Goal: Information Seeking & Learning: Learn about a topic

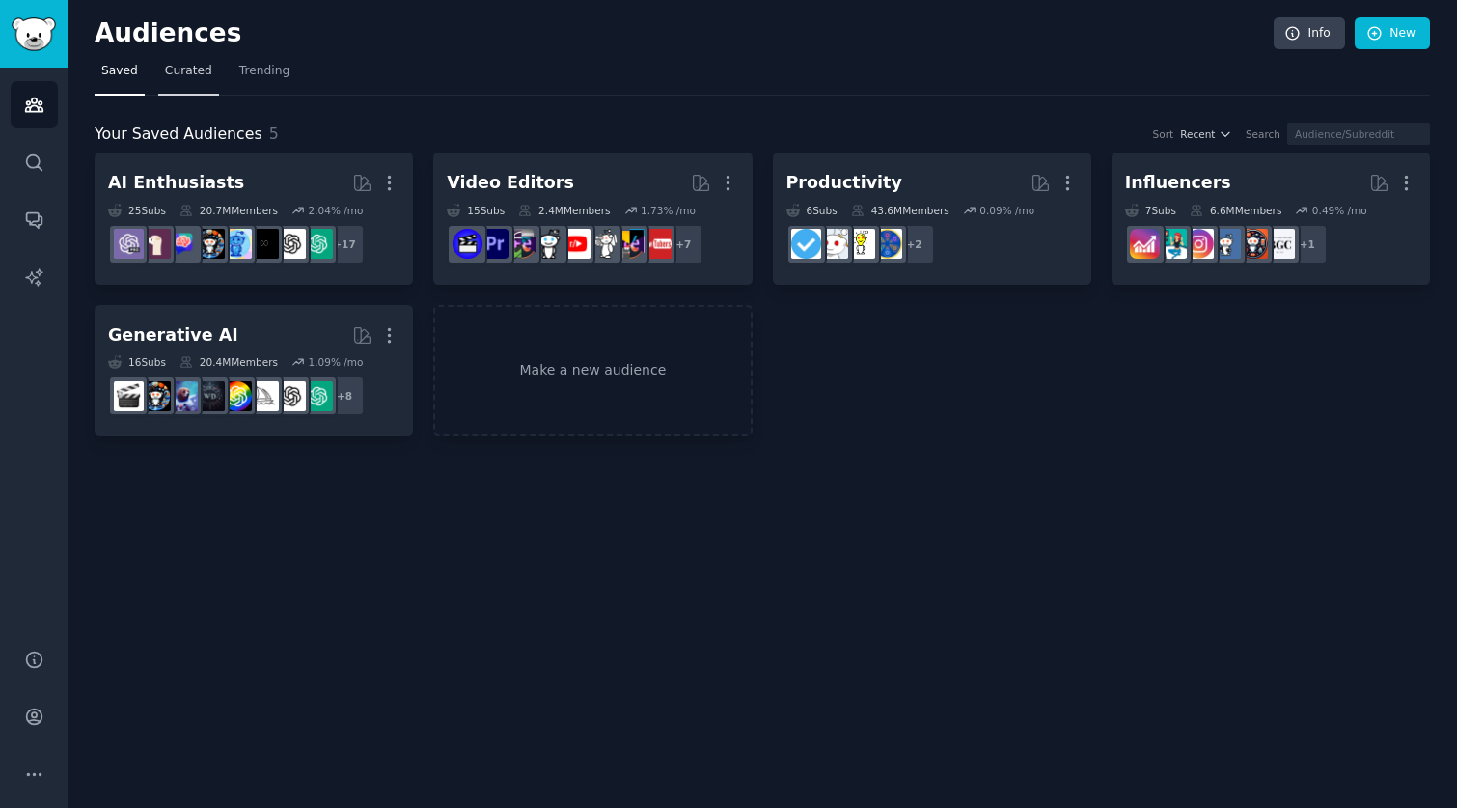
click at [175, 81] on link "Curated" at bounding box center [188, 76] width 61 height 40
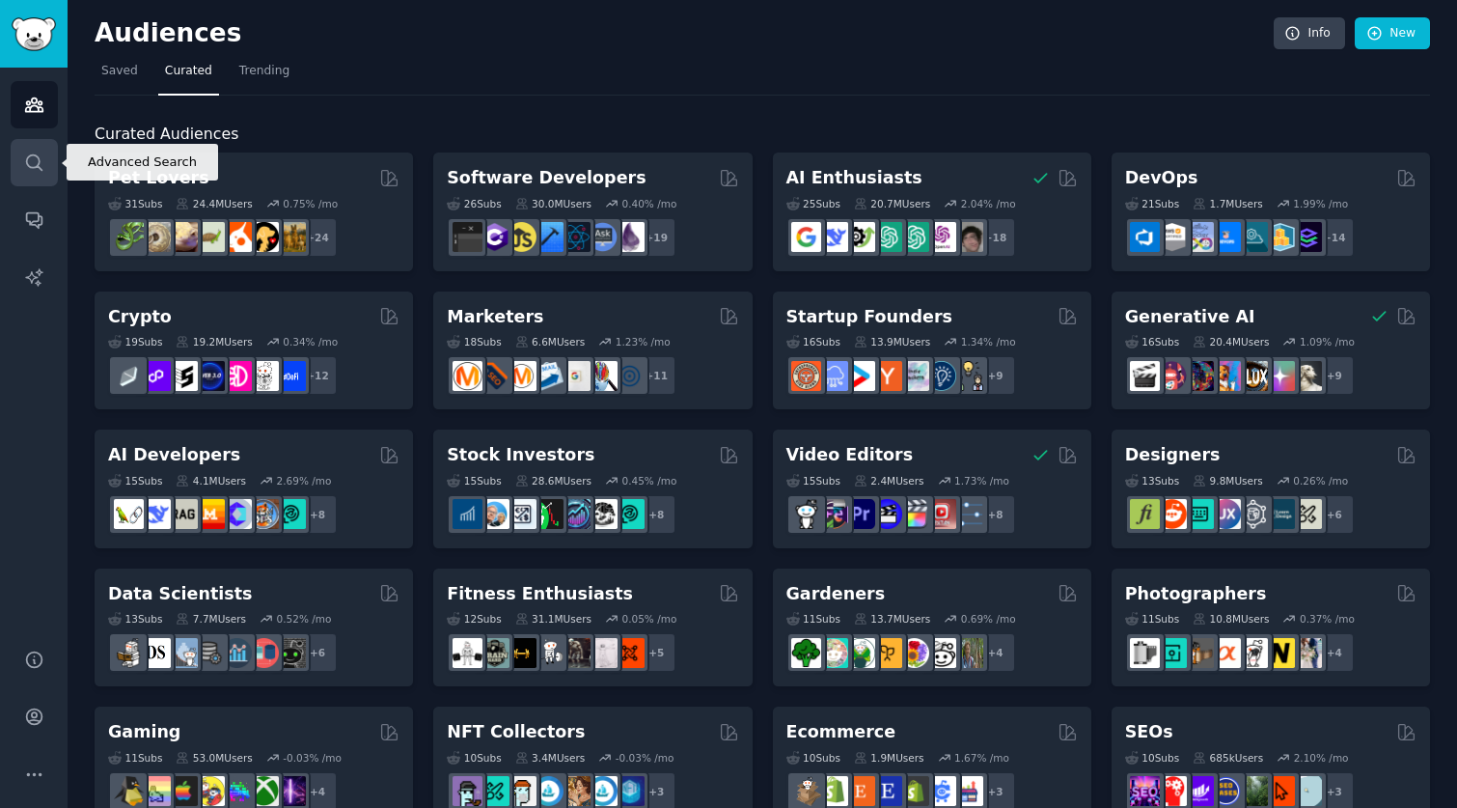
click at [28, 160] on icon "Sidebar" at bounding box center [34, 163] width 20 height 20
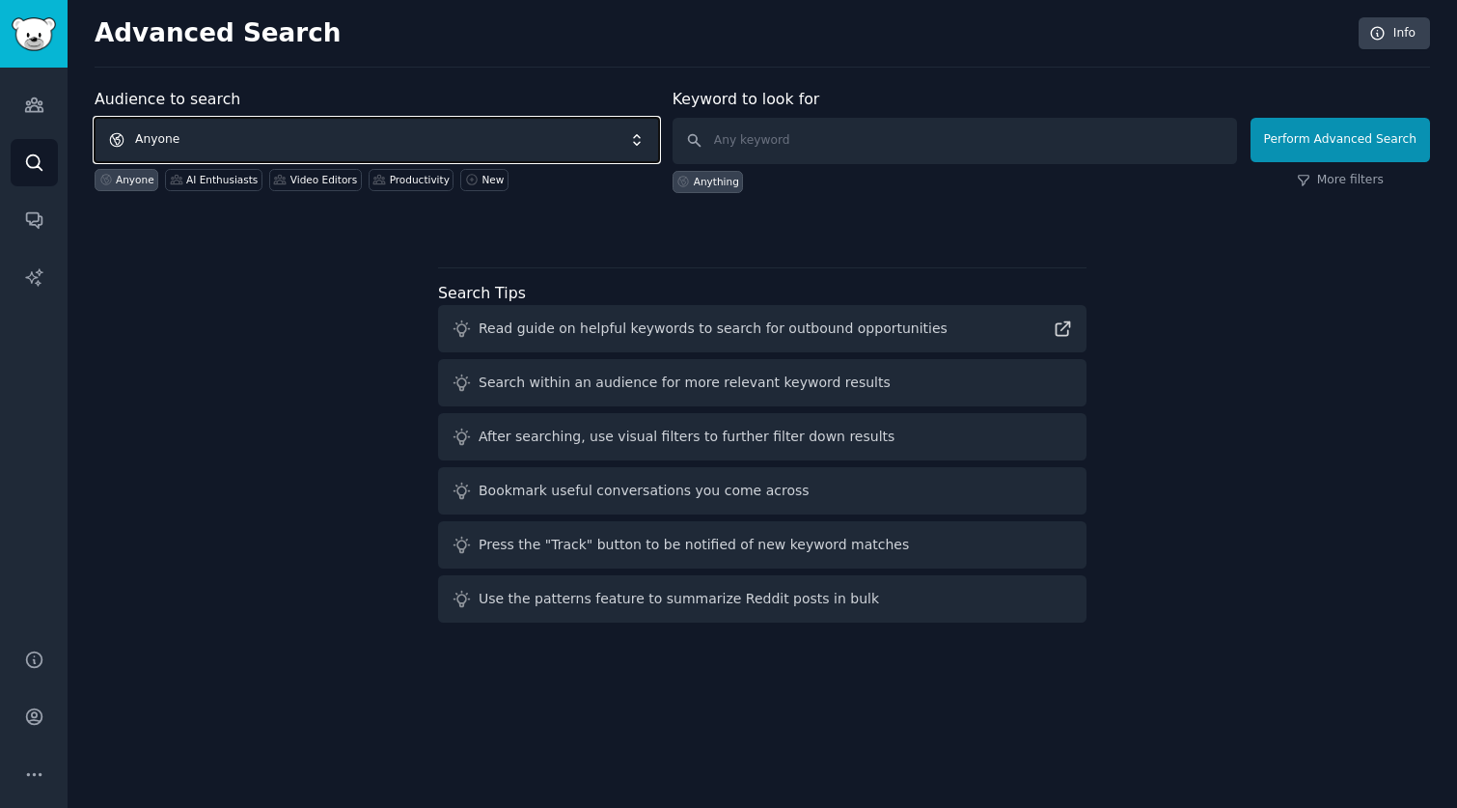
click at [257, 129] on span "Anyone" at bounding box center [377, 140] width 565 height 44
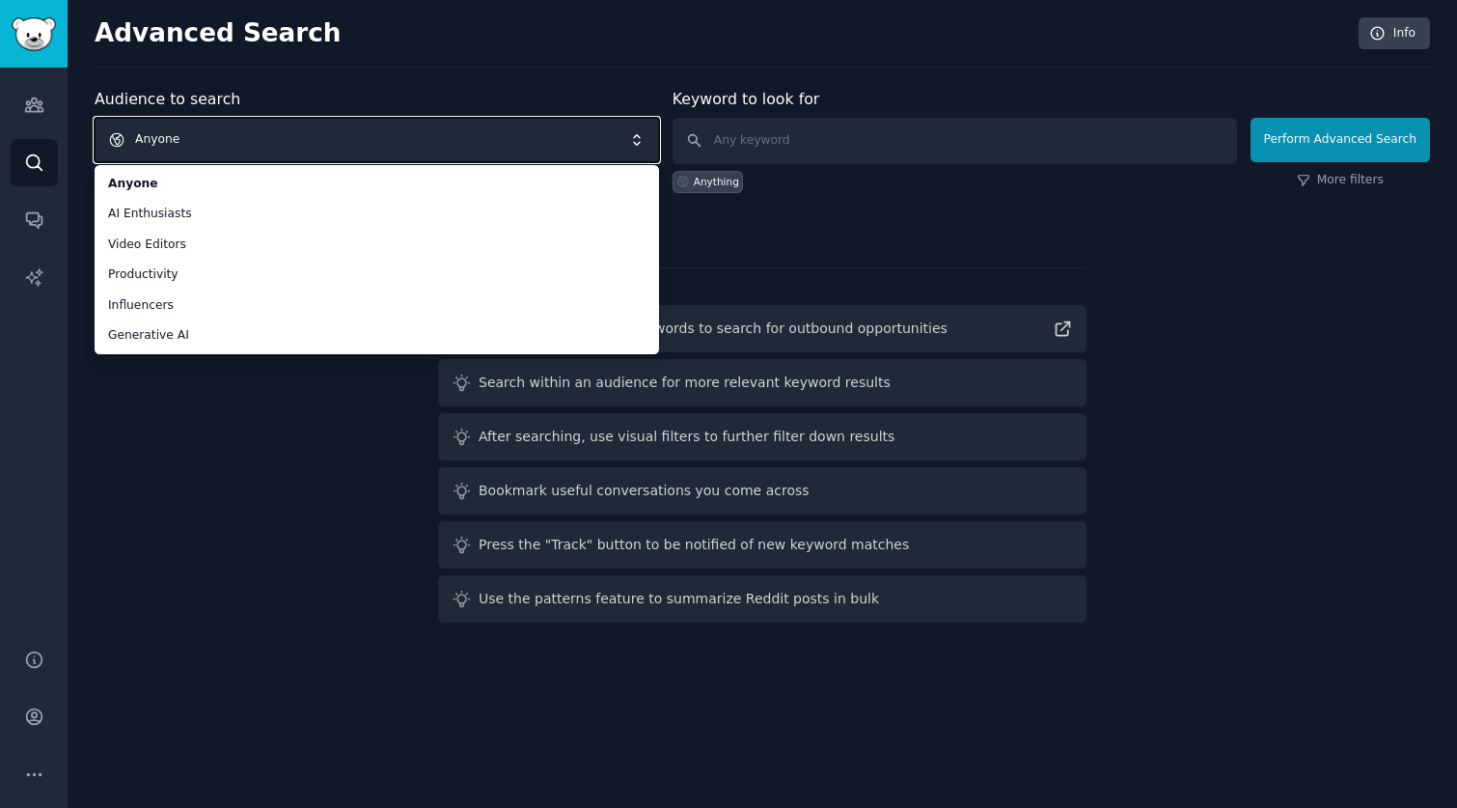
click at [337, 118] on span "Anyone" at bounding box center [377, 140] width 565 height 44
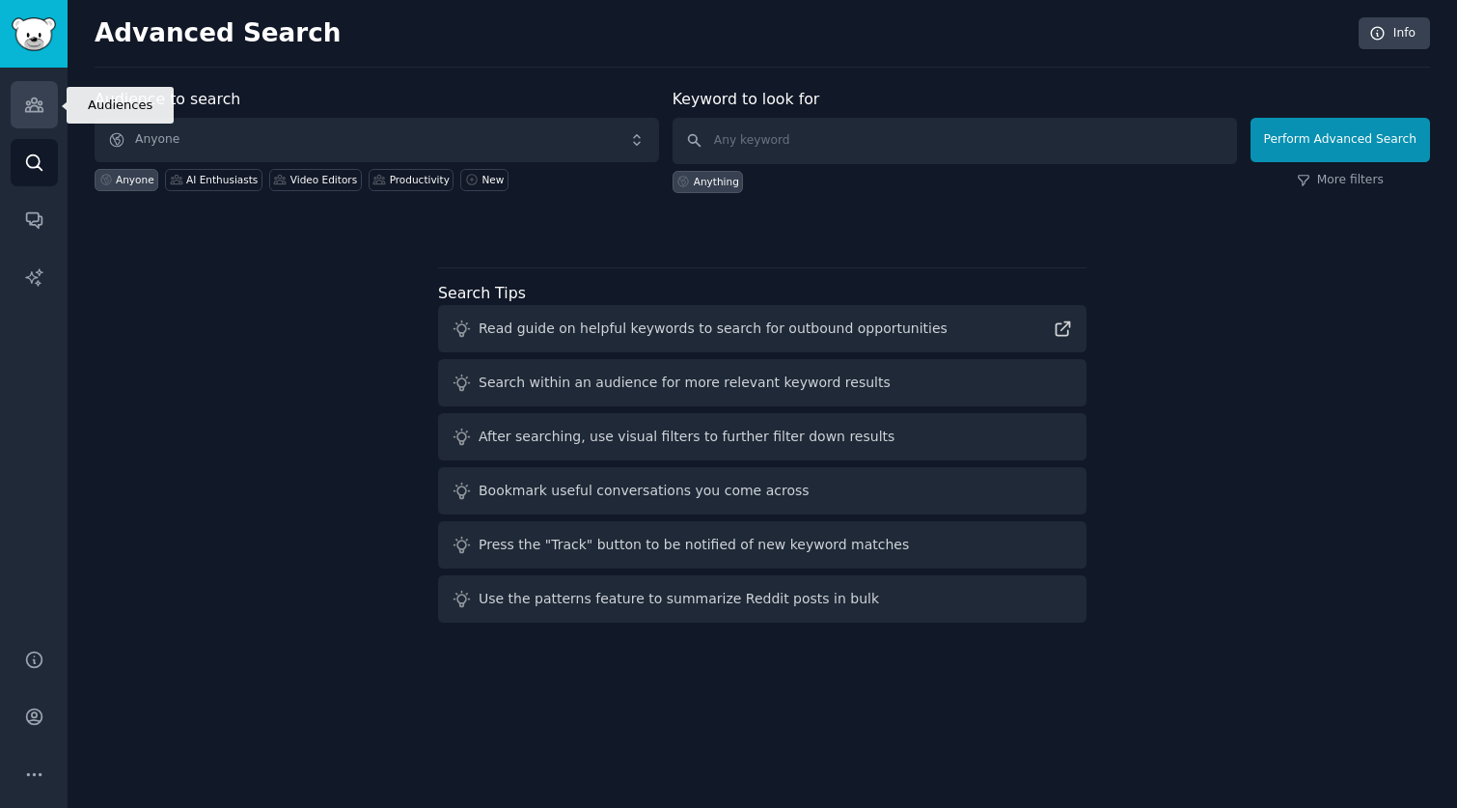
click at [33, 115] on link "Audiences" at bounding box center [34, 104] width 47 height 47
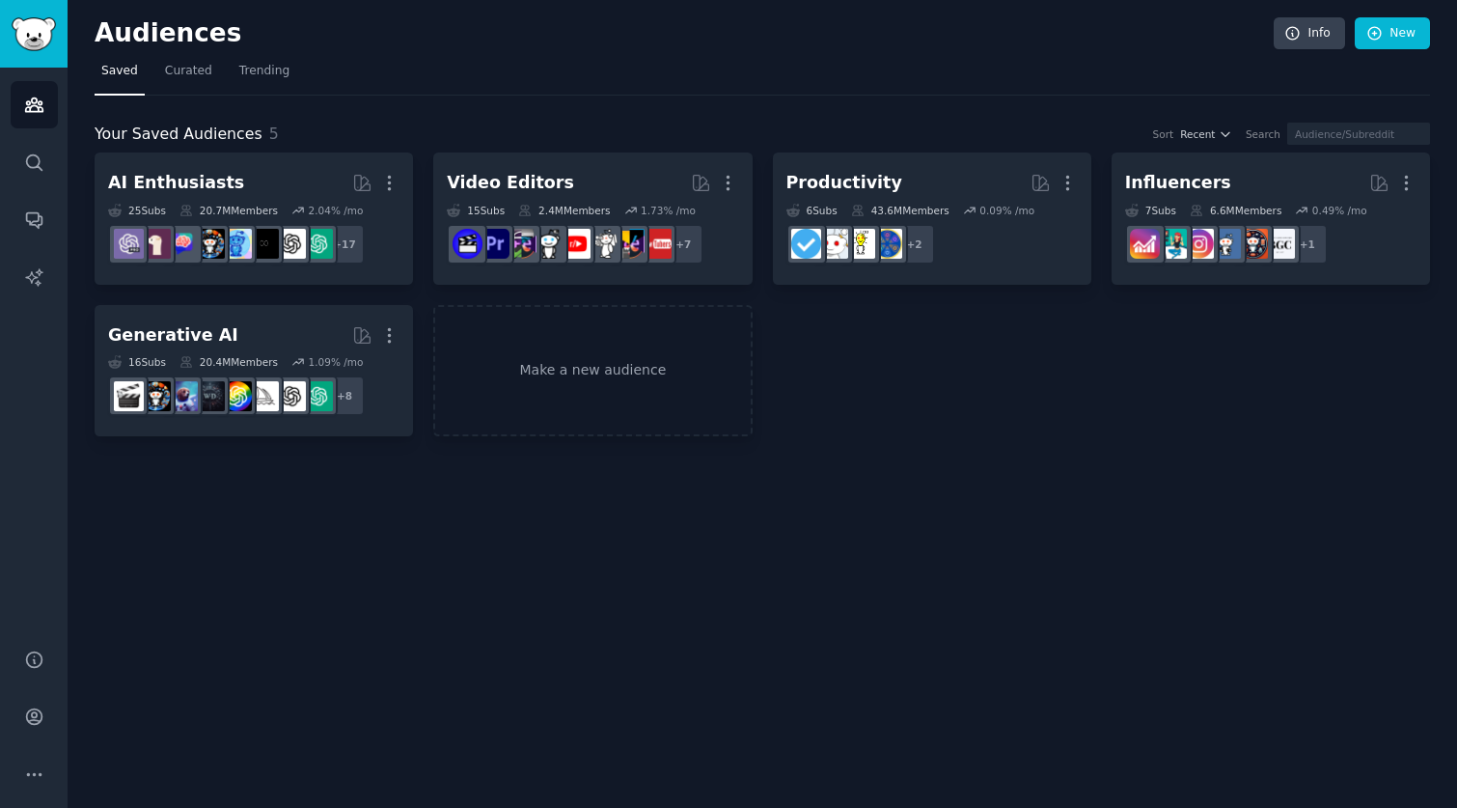
click at [138, 88] on link "Saved" at bounding box center [120, 76] width 50 height 40
click at [160, 86] on link "Curated" at bounding box center [188, 76] width 61 height 40
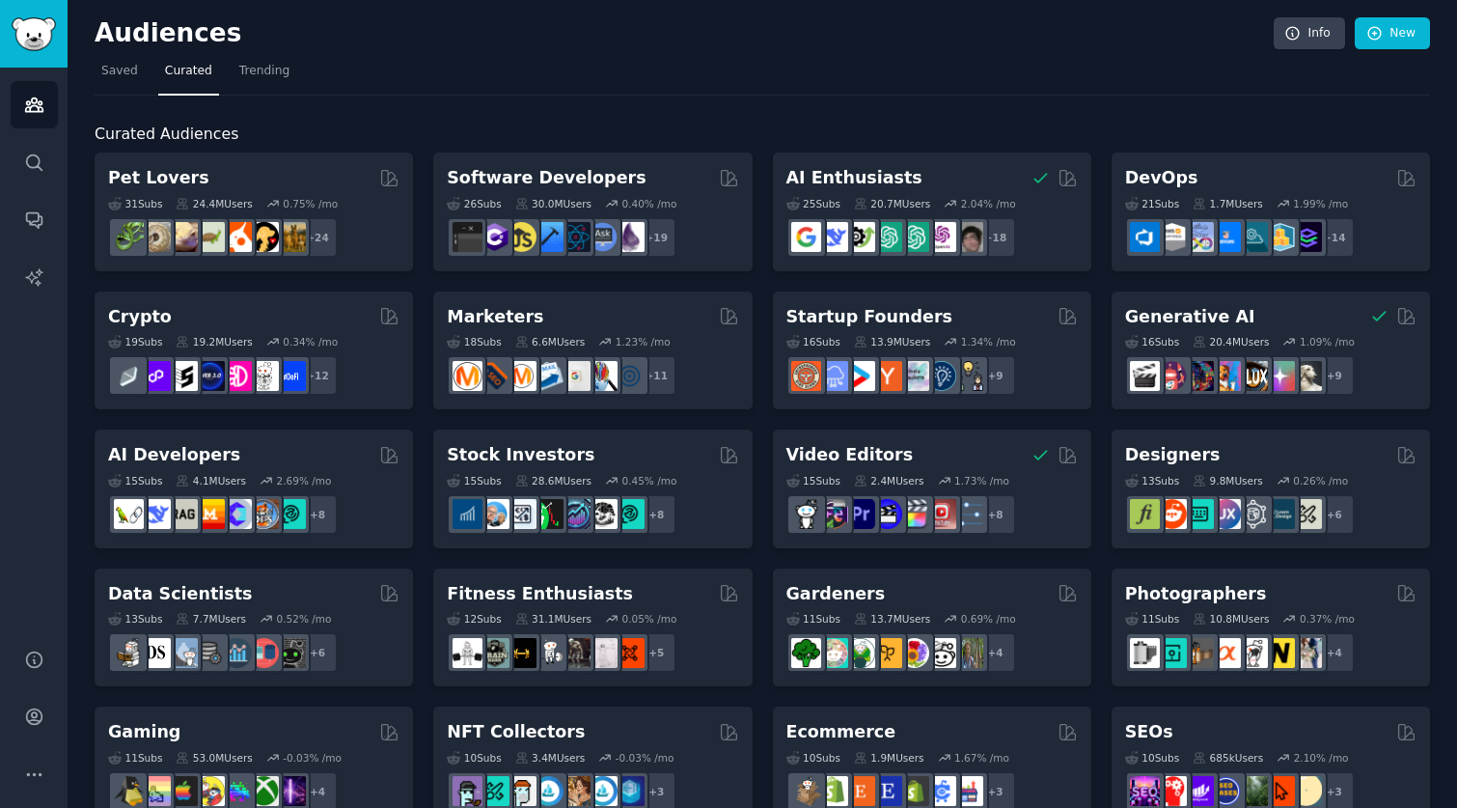
click at [341, 99] on div "Curated Audiences Pet Lovers 31 Sub s 24.4M Users 0.75 % /mo + 24 Software Deve…" at bounding box center [763, 807] width 1336 height 1423
click at [274, 75] on span "Trending" at bounding box center [264, 71] width 50 height 17
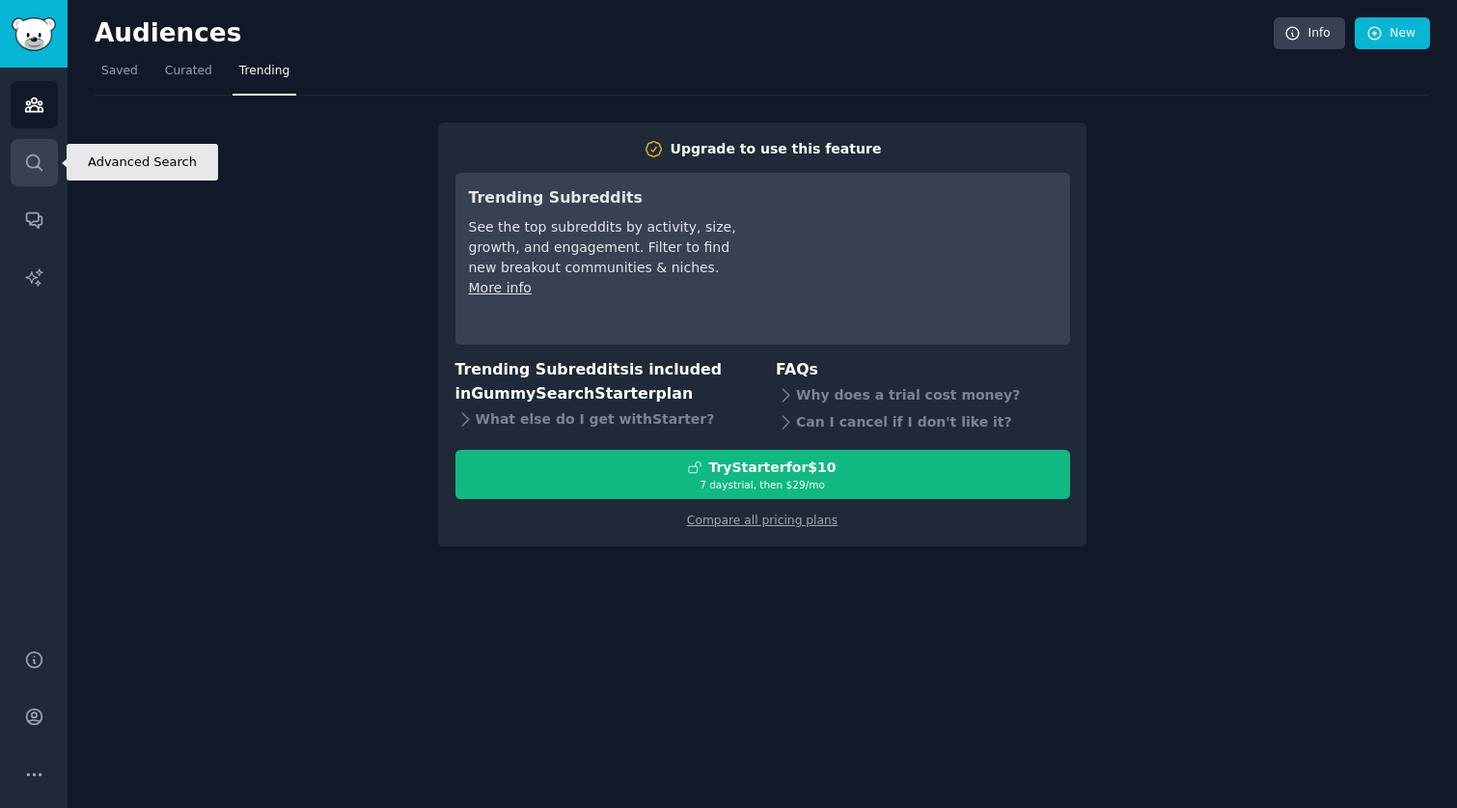
click at [38, 158] on icon "Sidebar" at bounding box center [33, 161] width 15 height 15
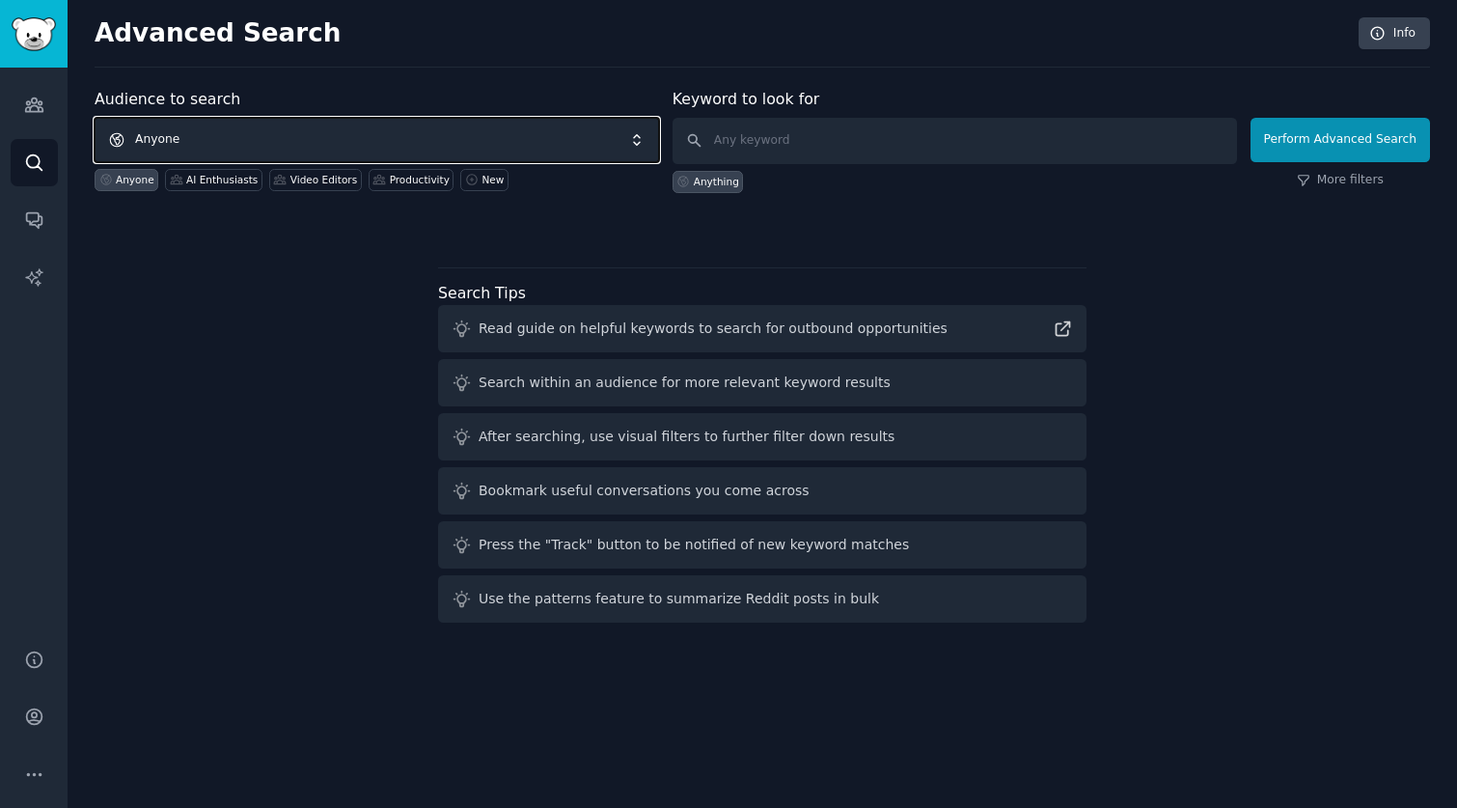
click at [208, 128] on span "Anyone" at bounding box center [377, 140] width 565 height 44
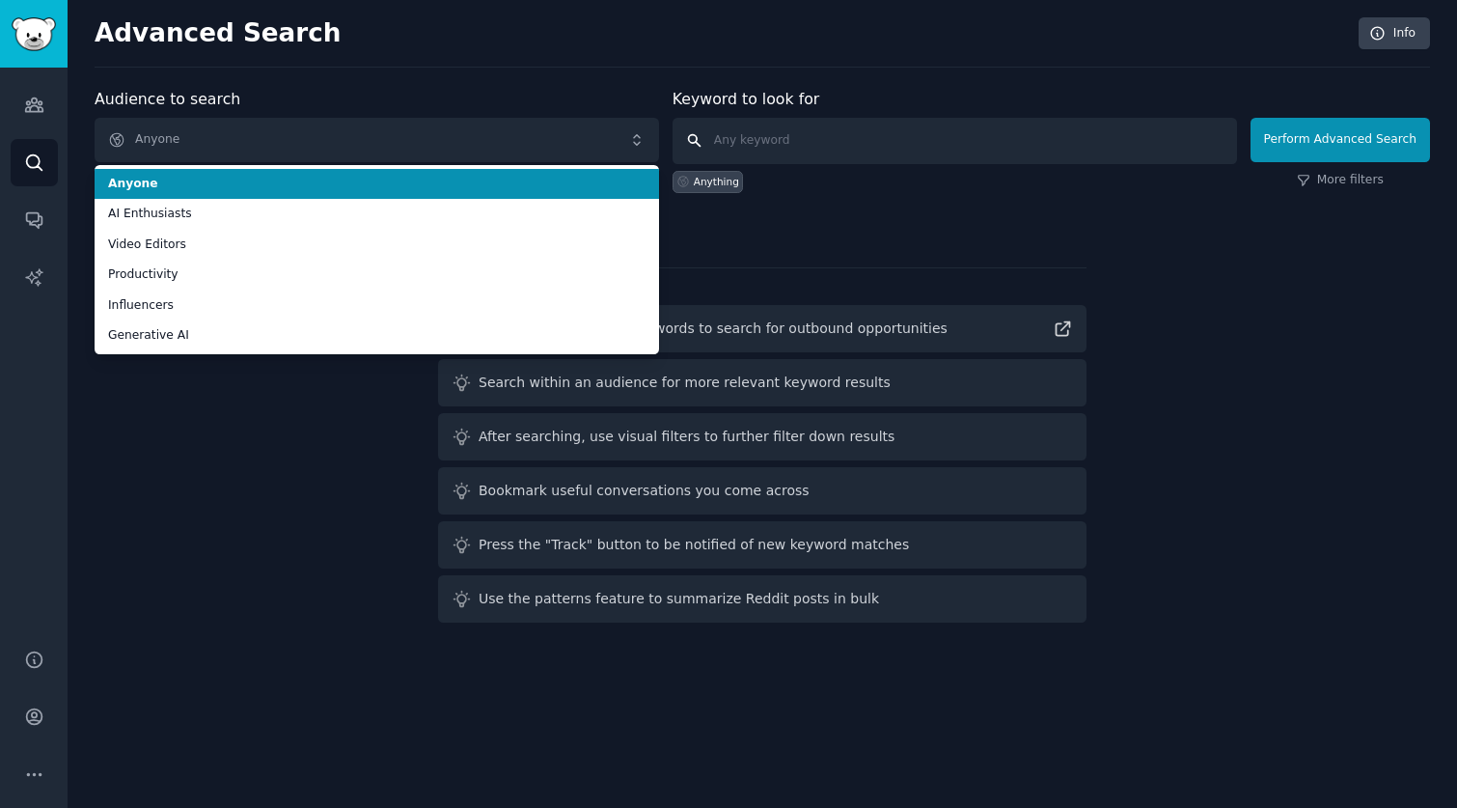
click at [768, 134] on input "text" at bounding box center [955, 141] width 565 height 46
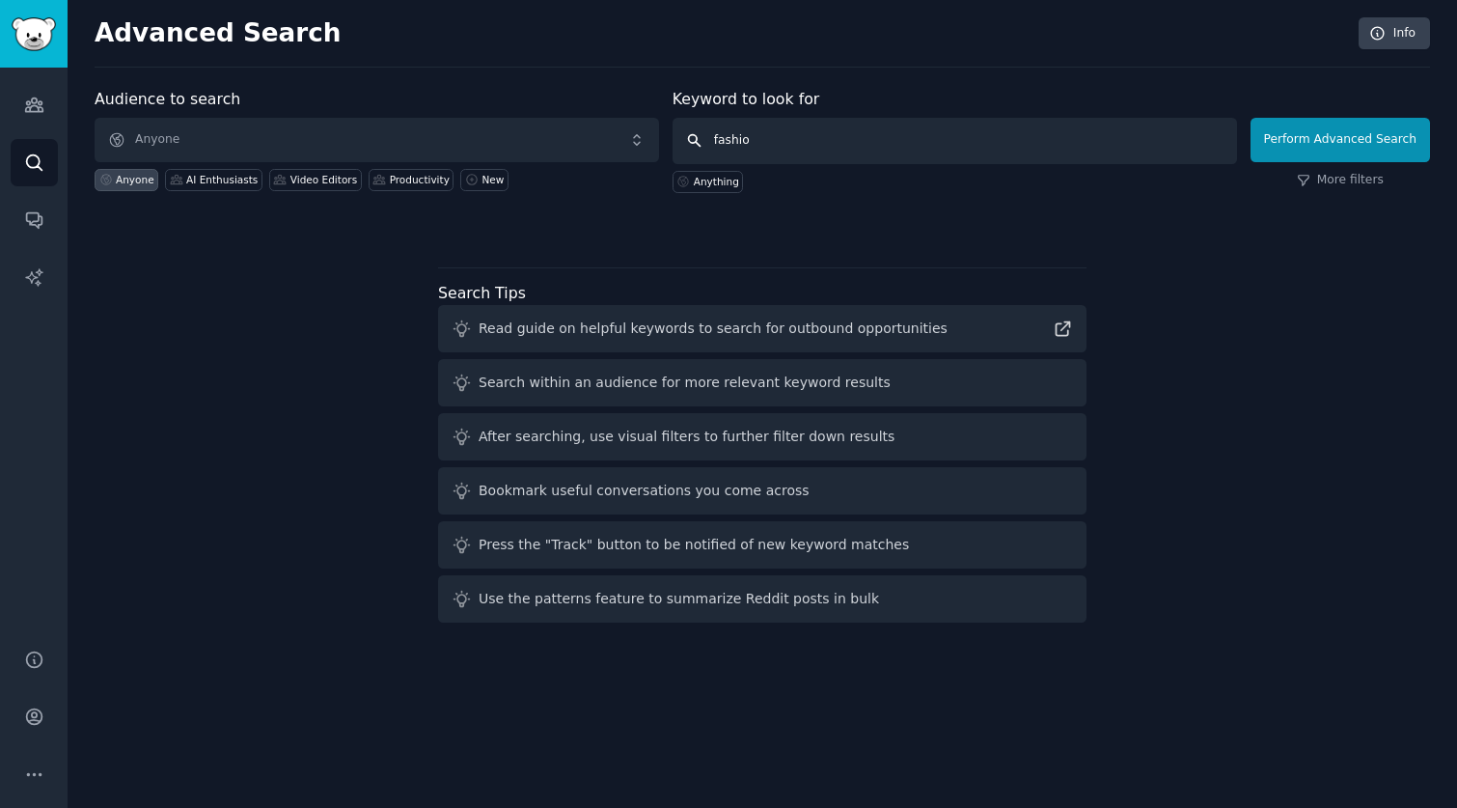
type input "fashion"
click button "Perform Advanced Search" at bounding box center [1341, 140] width 180 height 44
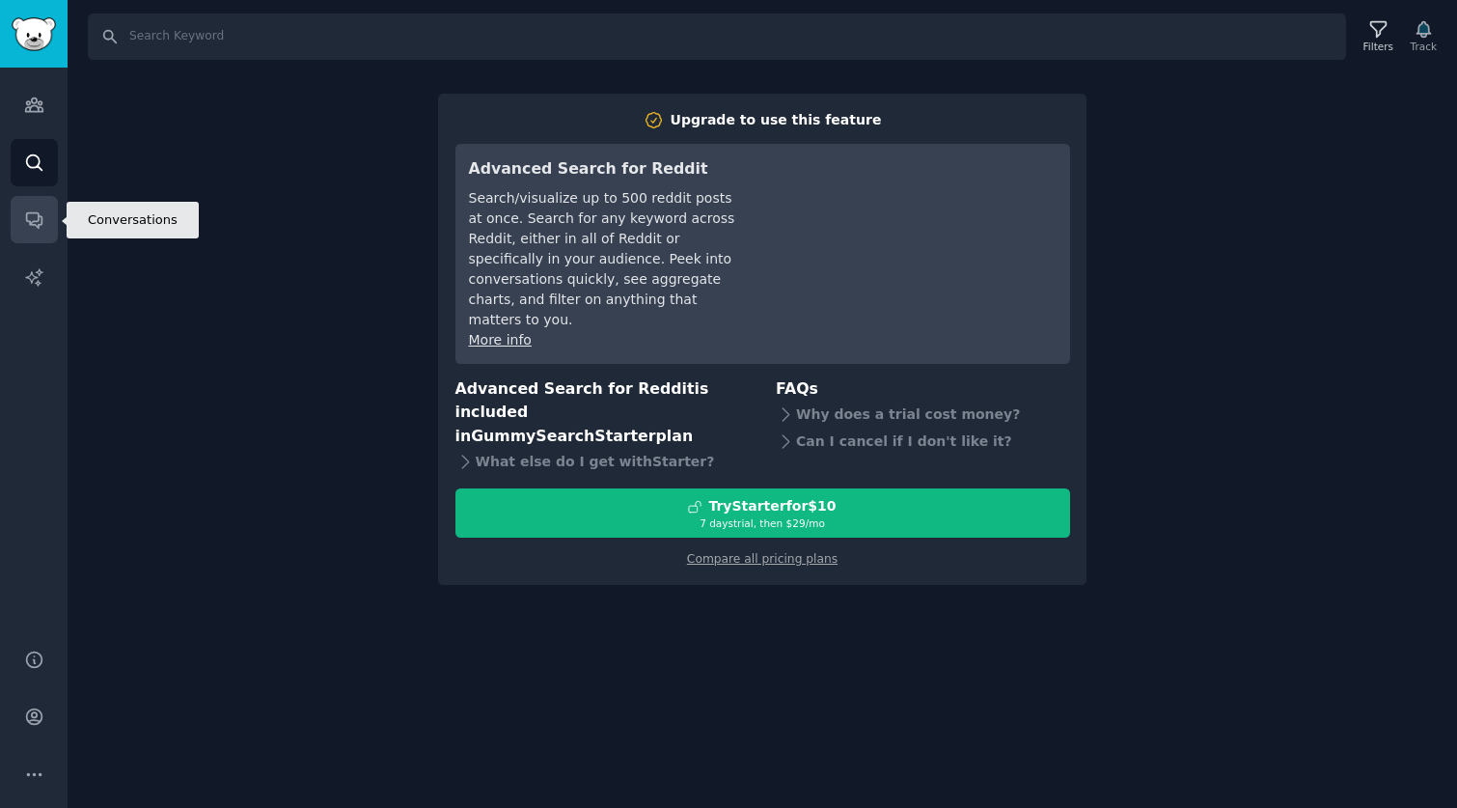
click at [37, 227] on icon "Sidebar" at bounding box center [33, 220] width 15 height 15
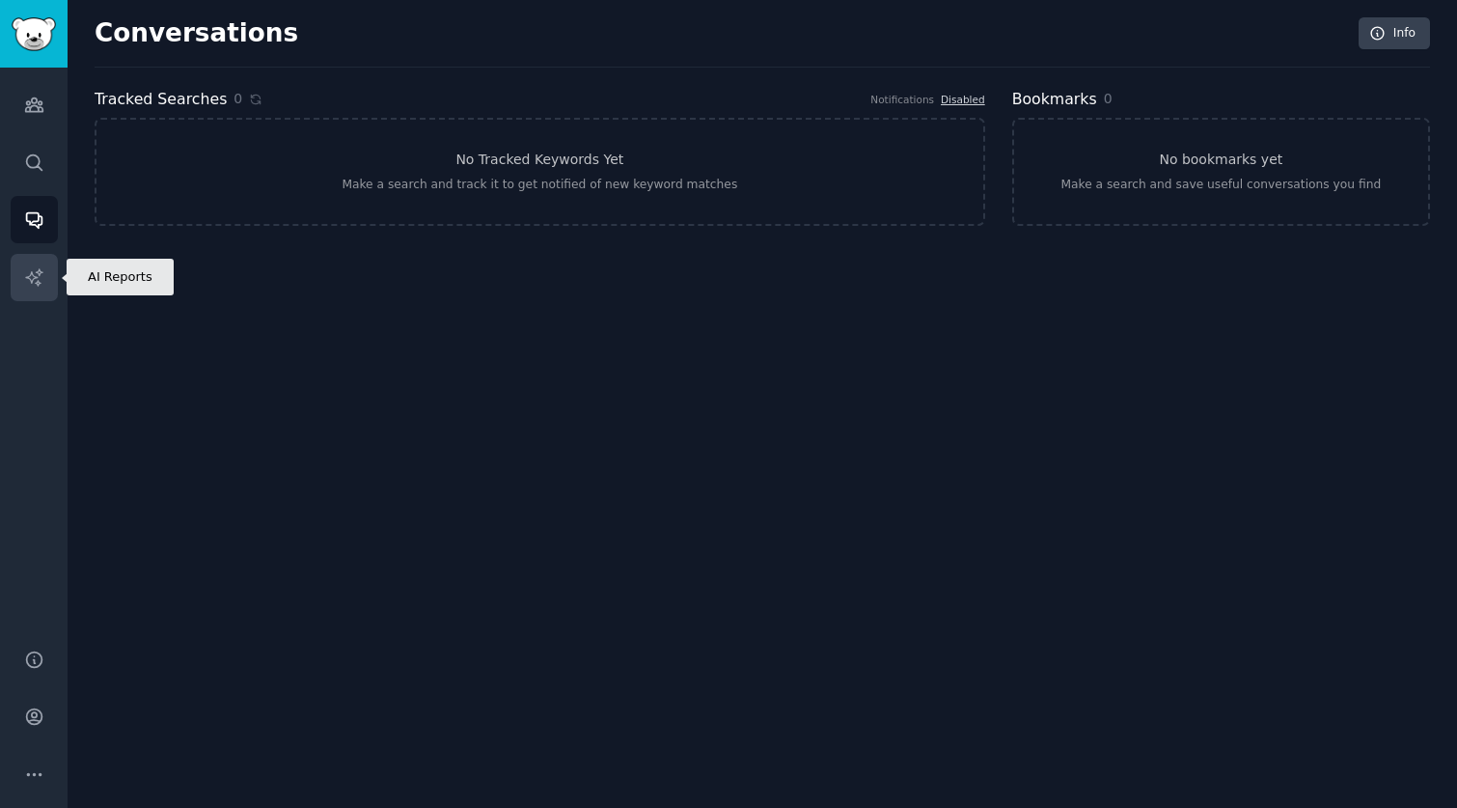
click at [22, 274] on link "AI Reports" at bounding box center [34, 277] width 47 height 47
